Goal: Entertainment & Leisure: Consume media (video, audio)

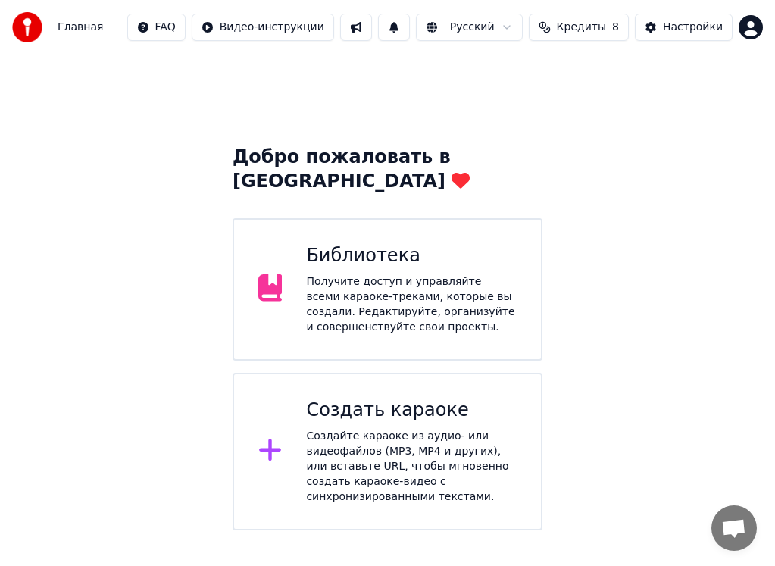
click at [402, 287] on div "Получите доступ и управляйте всеми караоке-треками, которые вы создали. Редакти…" at bounding box center [411, 304] width 210 height 61
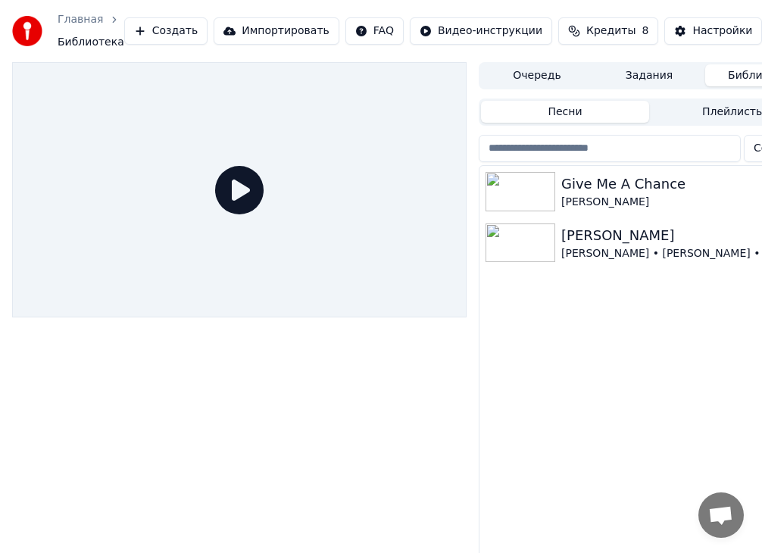
click at [557, 196] on div at bounding box center [523, 191] width 76 height 39
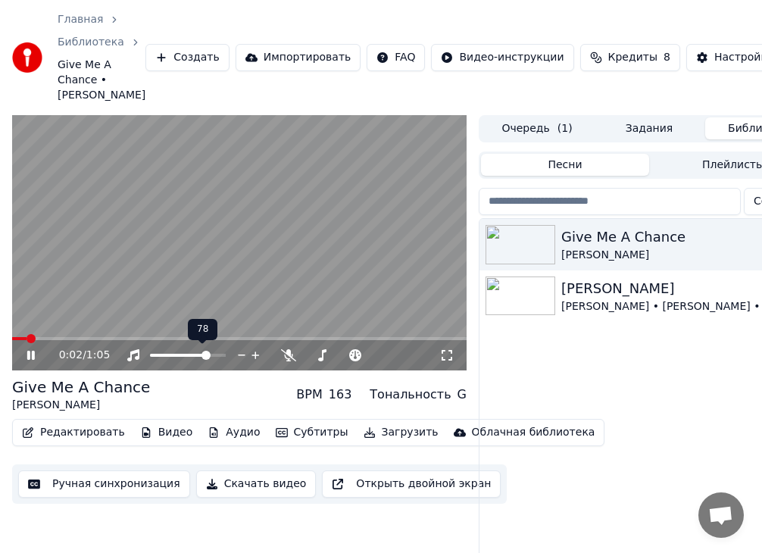
click at [209, 358] on span at bounding box center [205, 355] width 9 height 9
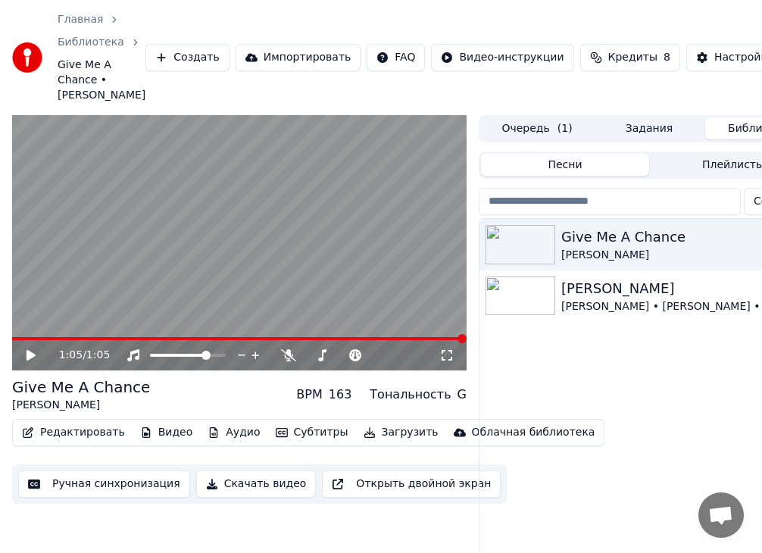
click at [74, 338] on span at bounding box center [239, 338] width 454 height 3
click at [89, 336] on video at bounding box center [239, 243] width 454 height 256
click at [95, 338] on span at bounding box center [239, 338] width 454 height 3
click at [140, 288] on video at bounding box center [239, 243] width 454 height 256
click at [136, 337] on span at bounding box center [139, 338] width 9 height 9
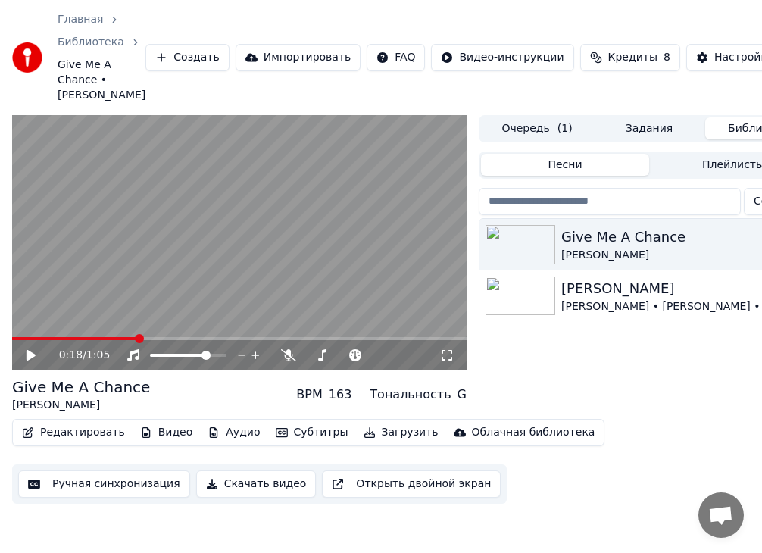
click at [151, 342] on div "0:18 / 1:05" at bounding box center [239, 355] width 454 height 30
click at [159, 337] on span at bounding box center [239, 338] width 454 height 3
click at [178, 335] on video at bounding box center [239, 243] width 454 height 256
drag, startPoint x: 185, startPoint y: 336, endPoint x: 185, endPoint y: 328, distance: 8.4
click at [185, 335] on video at bounding box center [239, 243] width 454 height 256
